Goal: Information Seeking & Learning: Learn about a topic

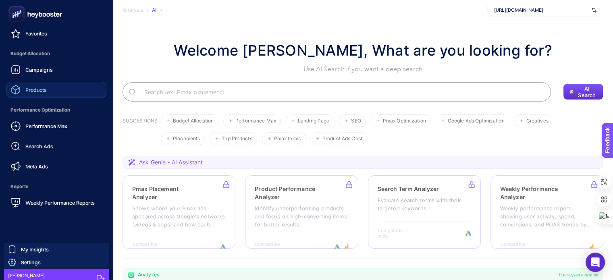
scroll to position [91, 0]
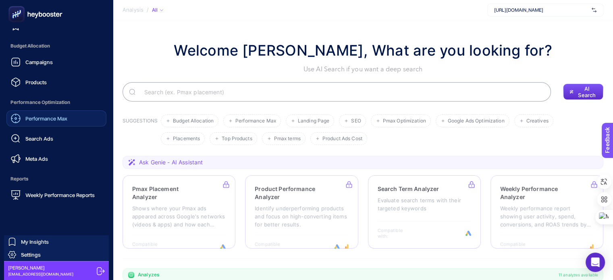
click at [48, 117] on span "Performance Max" at bounding box center [46, 118] width 42 height 6
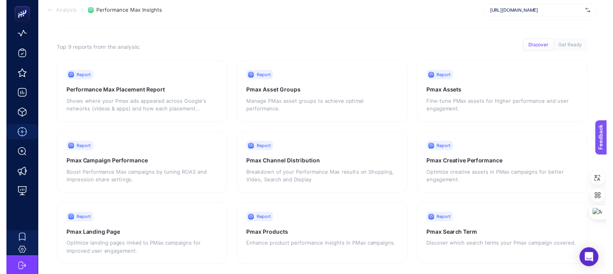
scroll to position [71, 0]
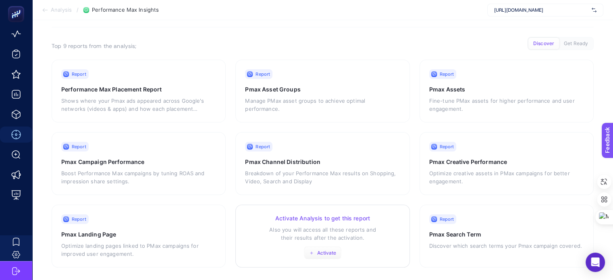
click at [319, 250] on span "Activate" at bounding box center [326, 253] width 19 height 6
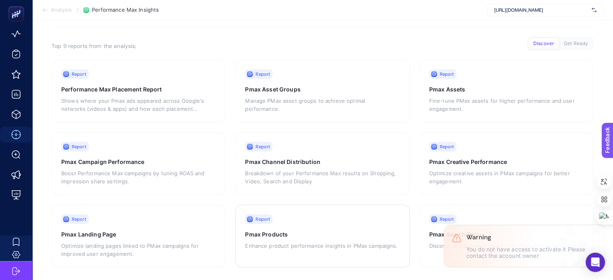
click at [532, 12] on span "[URL][DOMAIN_NAME]" at bounding box center [541, 10] width 94 height 6
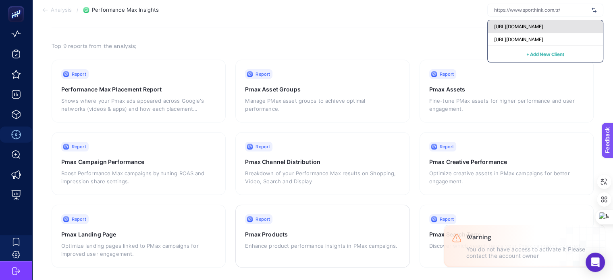
click at [539, 29] on span "[URL][DOMAIN_NAME]" at bounding box center [518, 26] width 49 height 6
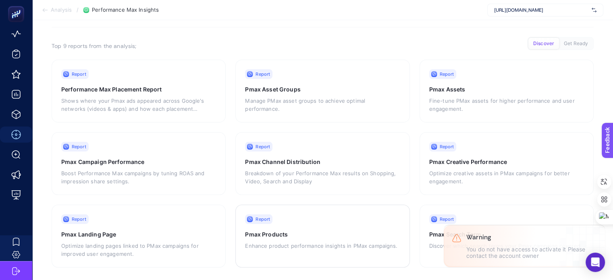
click at [538, 12] on span "[URL][DOMAIN_NAME]" at bounding box center [541, 10] width 94 height 6
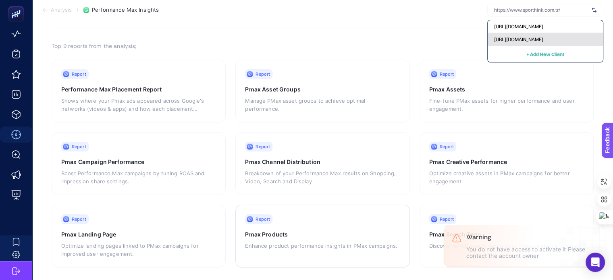
click at [524, 41] on span "[URL][DOMAIN_NAME]" at bounding box center [518, 39] width 49 height 6
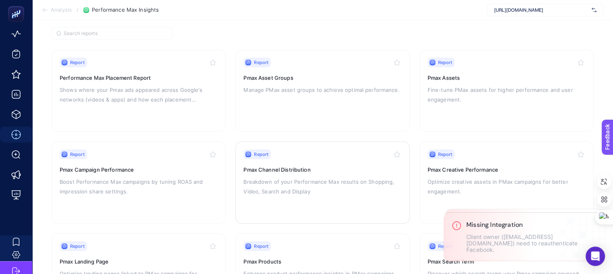
scroll to position [121, 0]
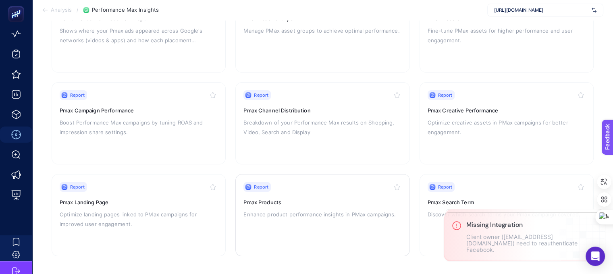
click at [283, 206] on div "Report Pmax Products Enhance product performance insights in PMax campaigns." at bounding box center [323, 215] width 158 height 66
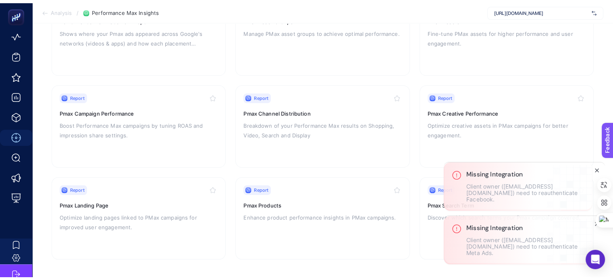
scroll to position [83, 0]
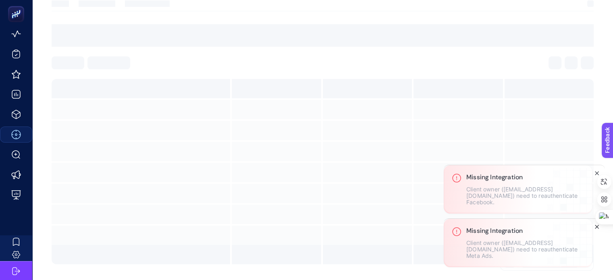
click at [596, 227] on icon "Close" at bounding box center [597, 227] width 6 height 6
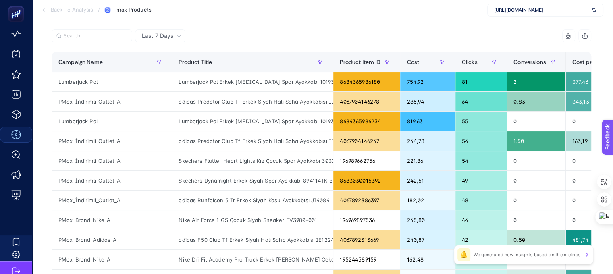
scroll to position [81, 4]
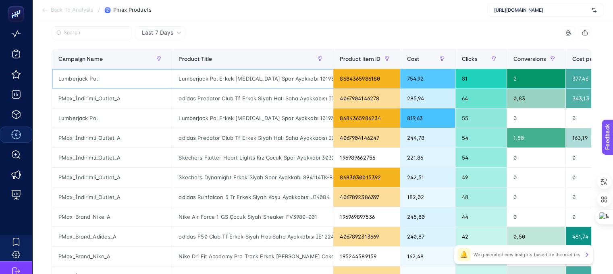
click at [352, 78] on div "8684365986180" at bounding box center [366, 78] width 67 height 19
click at [223, 79] on div "Lumberjack Pol Erkek Beyaz Spor Ayakkabı 101932436" at bounding box center [252, 78] width 161 height 19
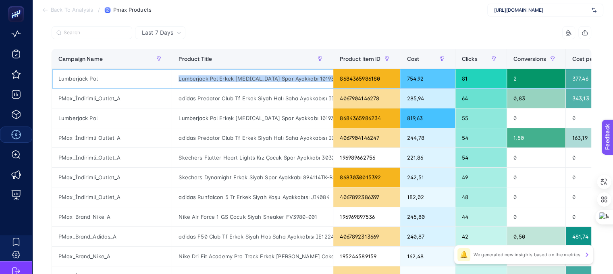
click at [223, 79] on div "Lumberjack Pol Erkek Beyaz Spor Ayakkabı 101932436" at bounding box center [252, 78] width 161 height 19
copy tr "Lumberjack Pol Erkek Beyaz Spor Ayakkabı 101932436"
click at [314, 58] on button "button" at bounding box center [320, 58] width 13 height 13
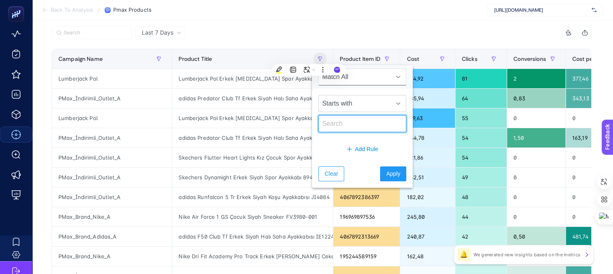
click at [370, 126] on input "text" at bounding box center [363, 123] width 88 height 17
paste input "Lumberjack Pol Erkek Beyaz Spor Ayakkabı 101932436"
type input "Lumberjack Pol Erkek Beyaz Spor Ayakkabı 101932436"
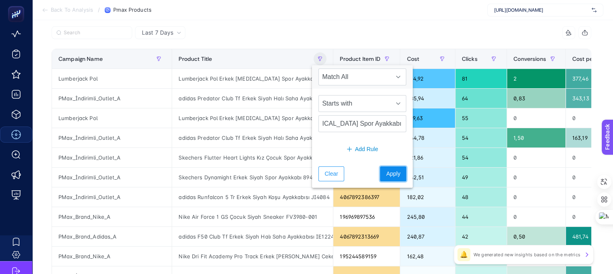
scroll to position [0, 0]
click at [386, 177] on span "Apply" at bounding box center [393, 174] width 14 height 8
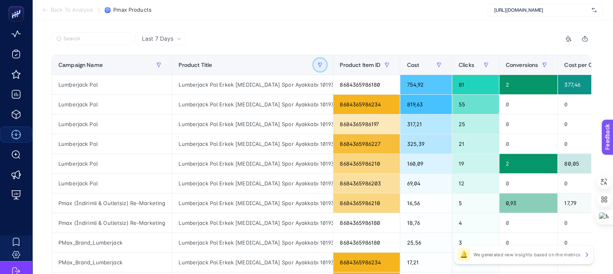
scroll to position [81, 4]
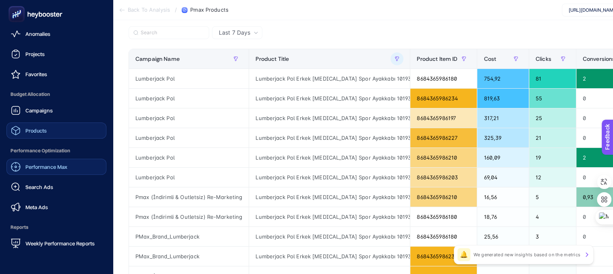
click at [52, 127] on link "Products" at bounding box center [56, 131] width 100 height 16
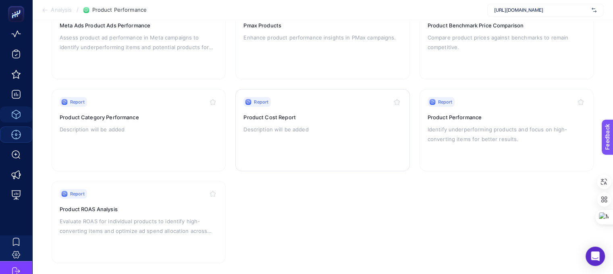
scroll to position [121, 0]
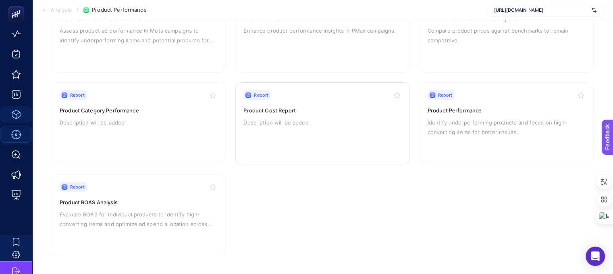
click at [280, 122] on p "Description will be added" at bounding box center [323, 123] width 158 height 10
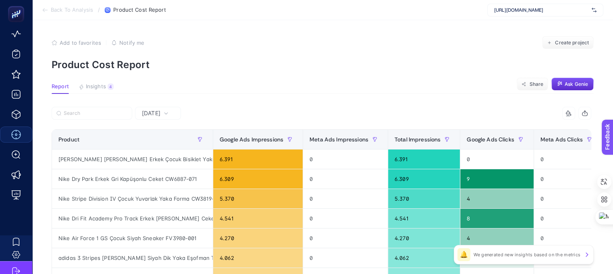
click at [101, 83] on span "Insights" at bounding box center [96, 86] width 20 height 6
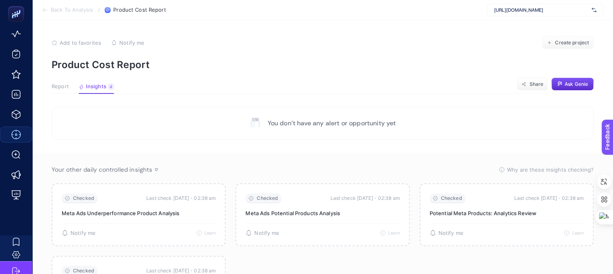
click at [57, 86] on span "Report" at bounding box center [60, 86] width 17 height 6
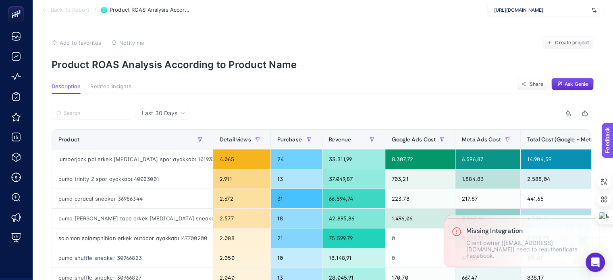
click at [529, 12] on span "[URL][DOMAIN_NAME]" at bounding box center [541, 10] width 94 height 6
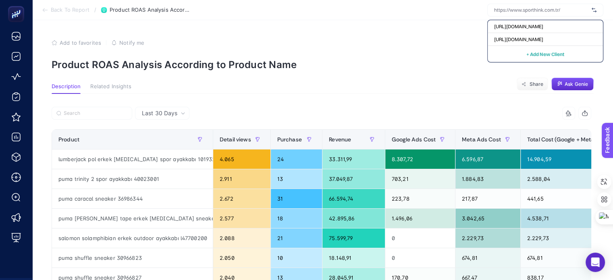
click at [423, 12] on section "Back To Report / Product ROAS Analysis According to Product Name [URL][DOMAIN_N…" at bounding box center [322, 10] width 581 height 20
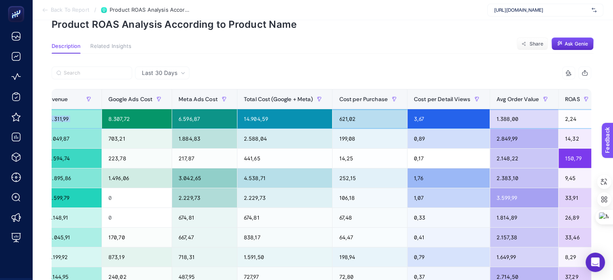
scroll to position [0, 4]
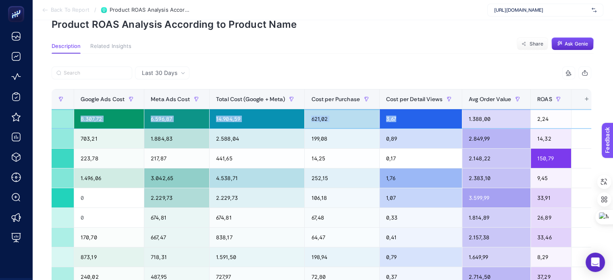
drag, startPoint x: 388, startPoint y: 115, endPoint x: 420, endPoint y: 121, distance: 32.3
click at [420, 121] on tr "lumberjack pol erkek [MEDICAL_DATA] spor ayakkabı 101932436 4.065 24 33.311,99 …" at bounding box center [171, 119] width 860 height 20
click at [410, 117] on div "3,67" at bounding box center [421, 118] width 82 height 19
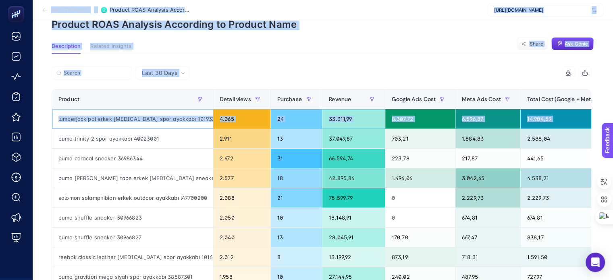
scroll to position [0, 0]
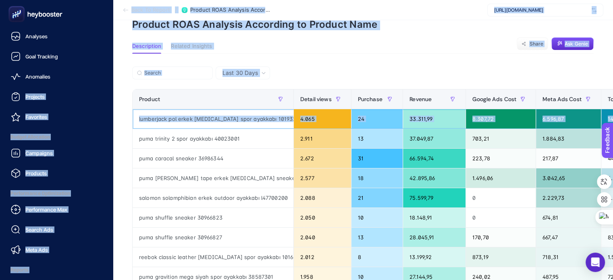
drag, startPoint x: 369, startPoint y: 117, endPoint x: 0, endPoint y: 92, distance: 369.8
